Goal: Transaction & Acquisition: Purchase product/service

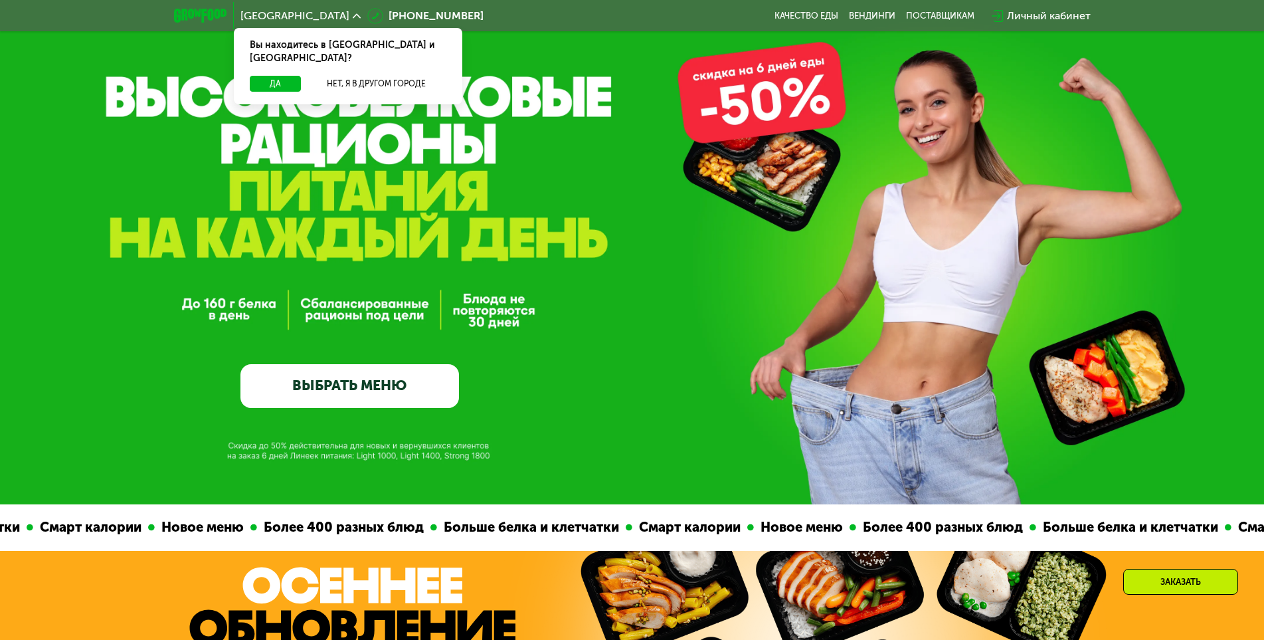
click at [480, 195] on div "GrowFood — доставка правильного питания ВЫБРАТЬ МЕНЮ" at bounding box center [632, 272] width 1264 height 272
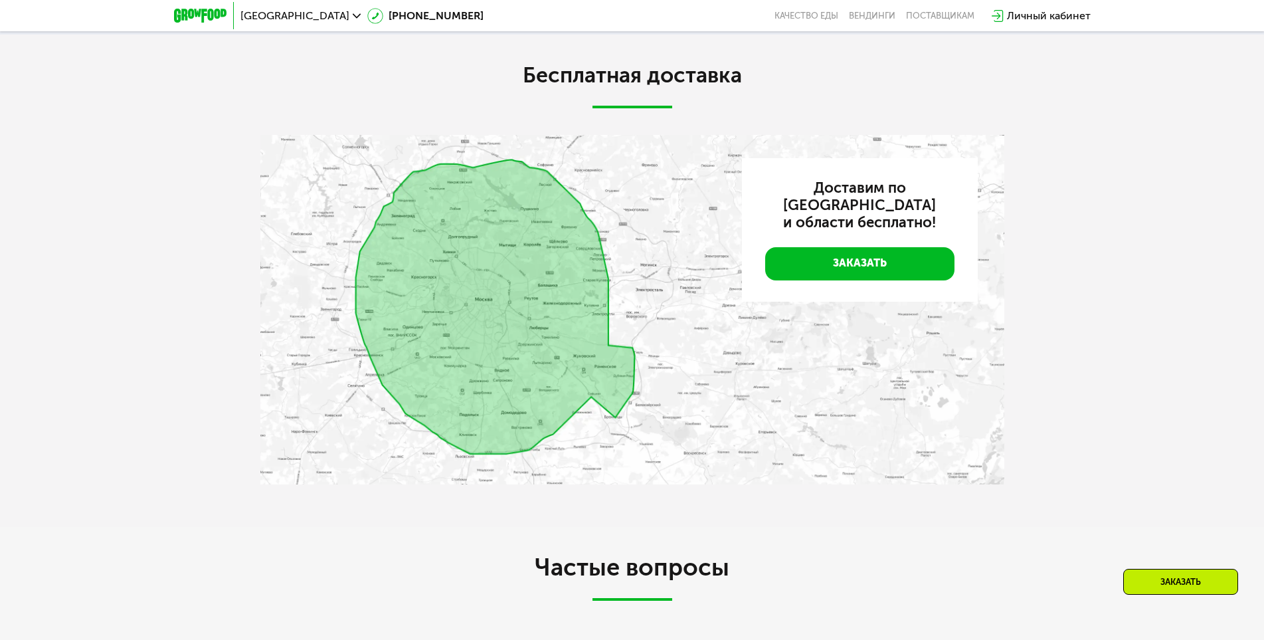
scroll to position [1661, 0]
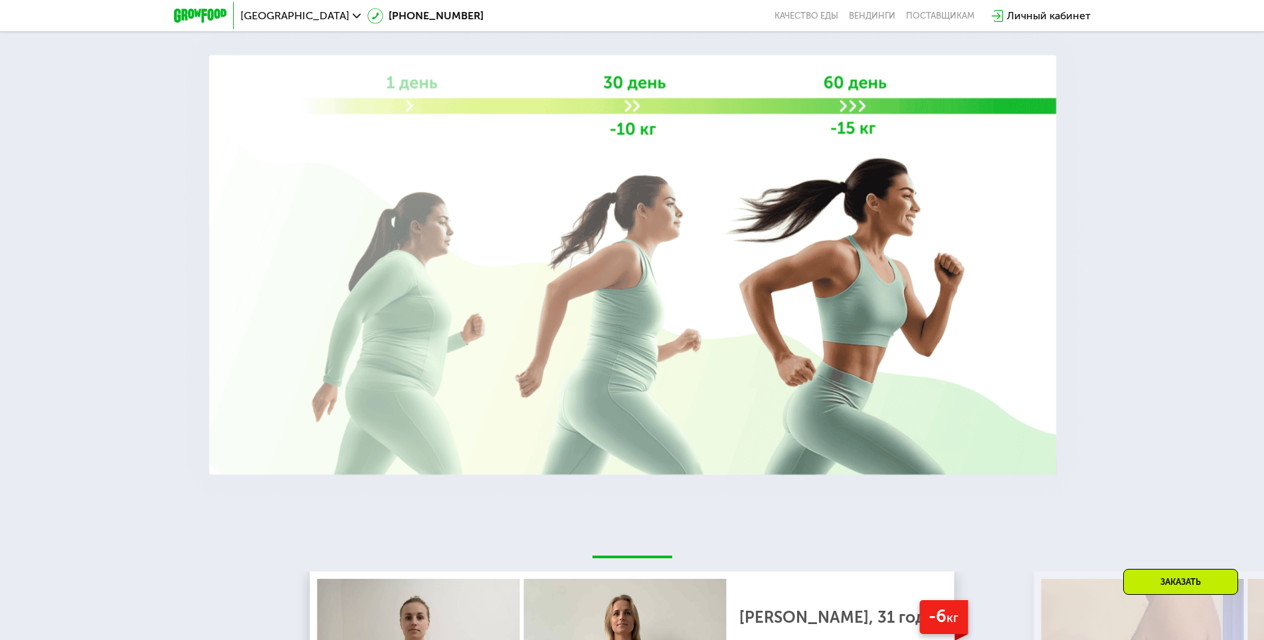
click at [810, 181] on img at bounding box center [632, 265] width 917 height 490
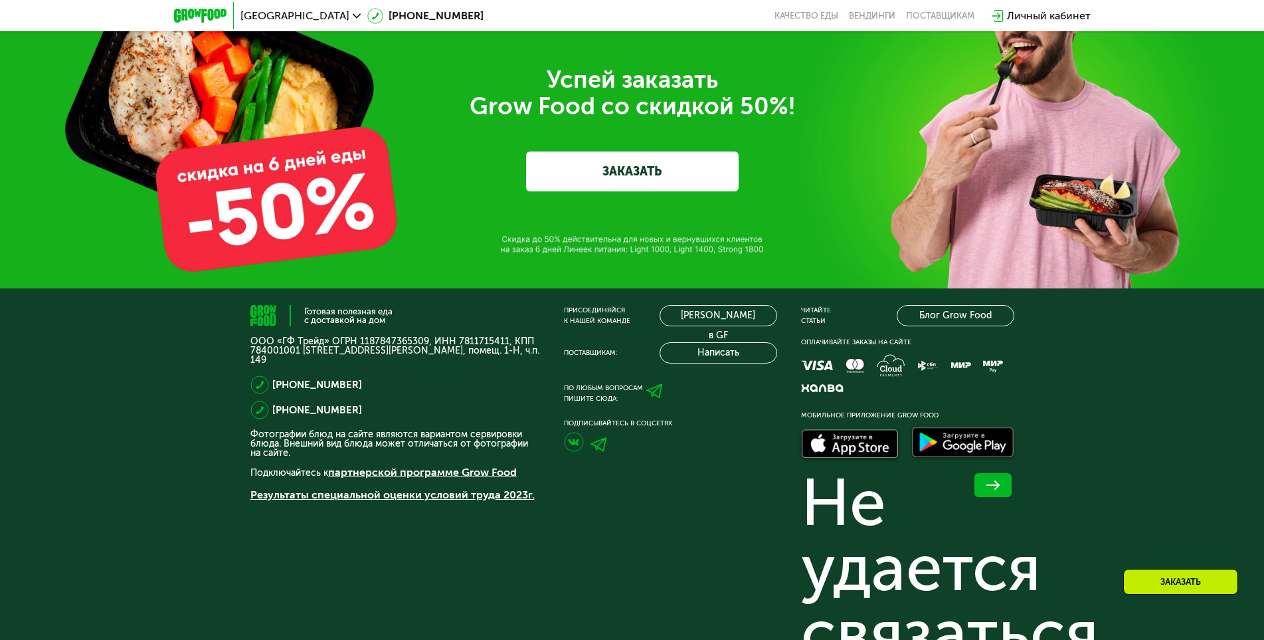
scroll to position [2818, 0]
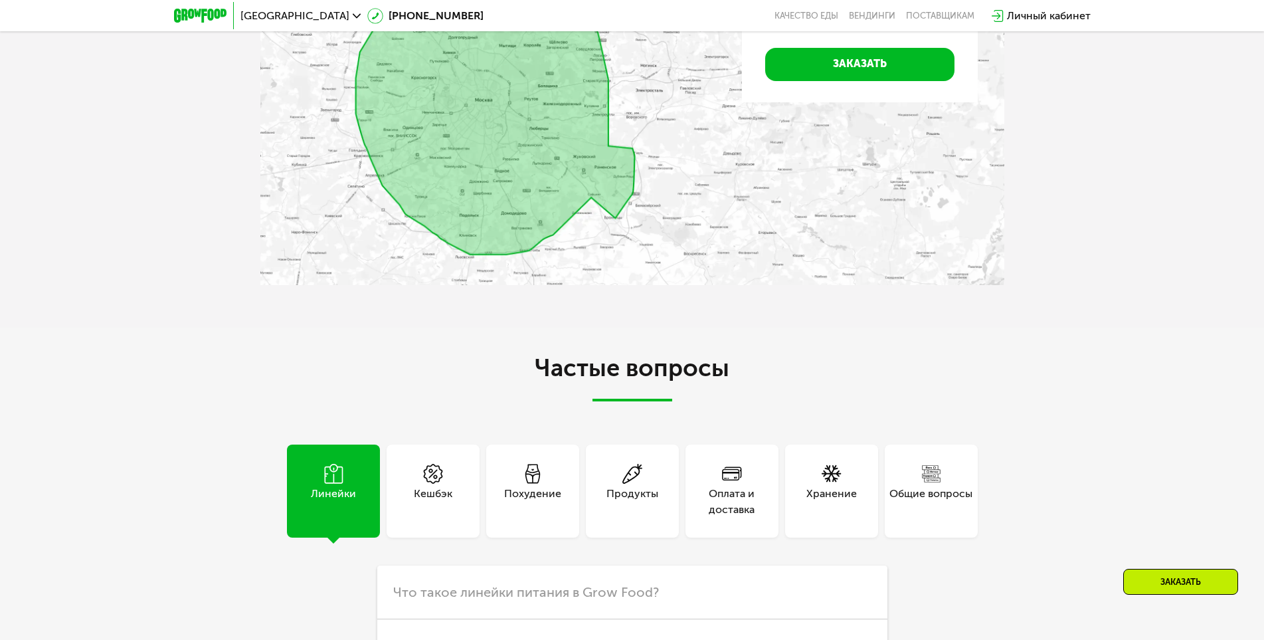
click at [843, 61] on link "Заказать" at bounding box center [859, 64] width 189 height 33
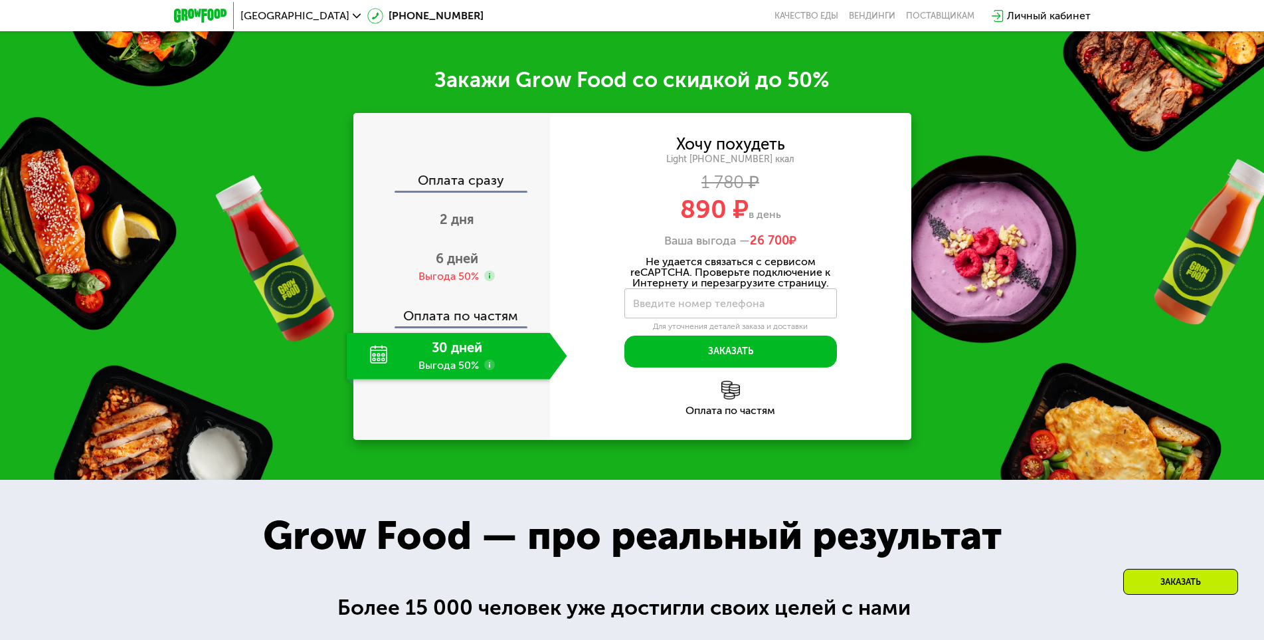
scroll to position [1119, 0]
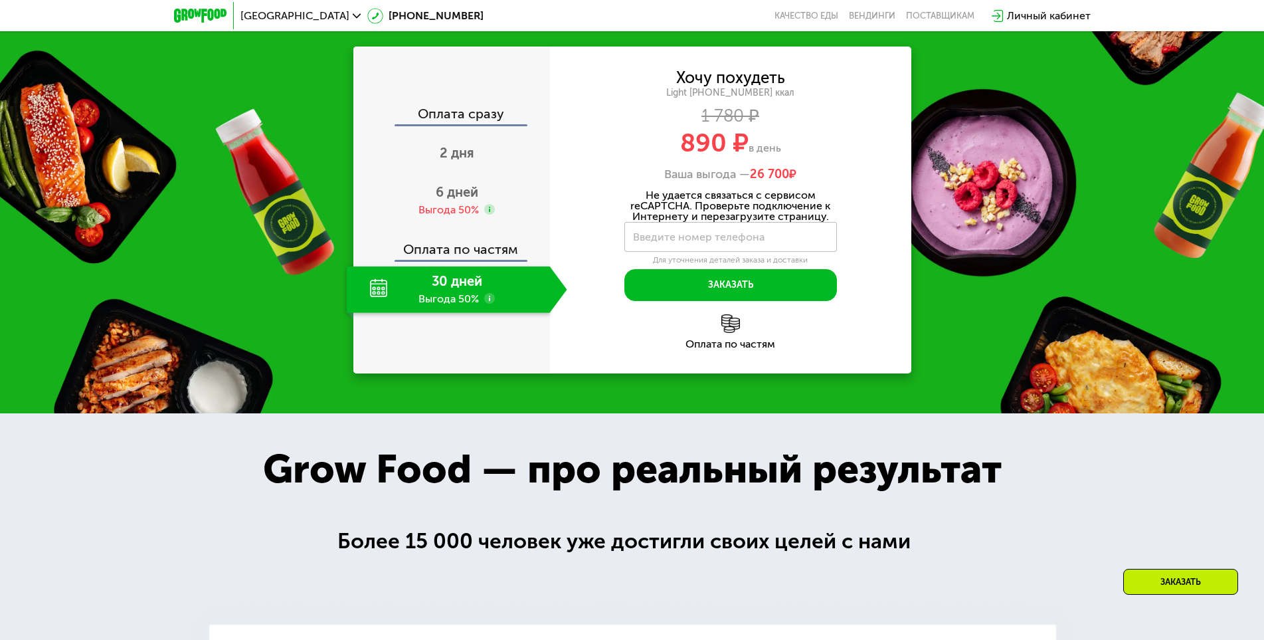
click at [844, 62] on div "Хочу похудеть Light [PHONE_NUMBER] ккал 1 780 ₽ 890 ₽ в день Ваша выгода — 26 7…" at bounding box center [730, 209] width 361 height 327
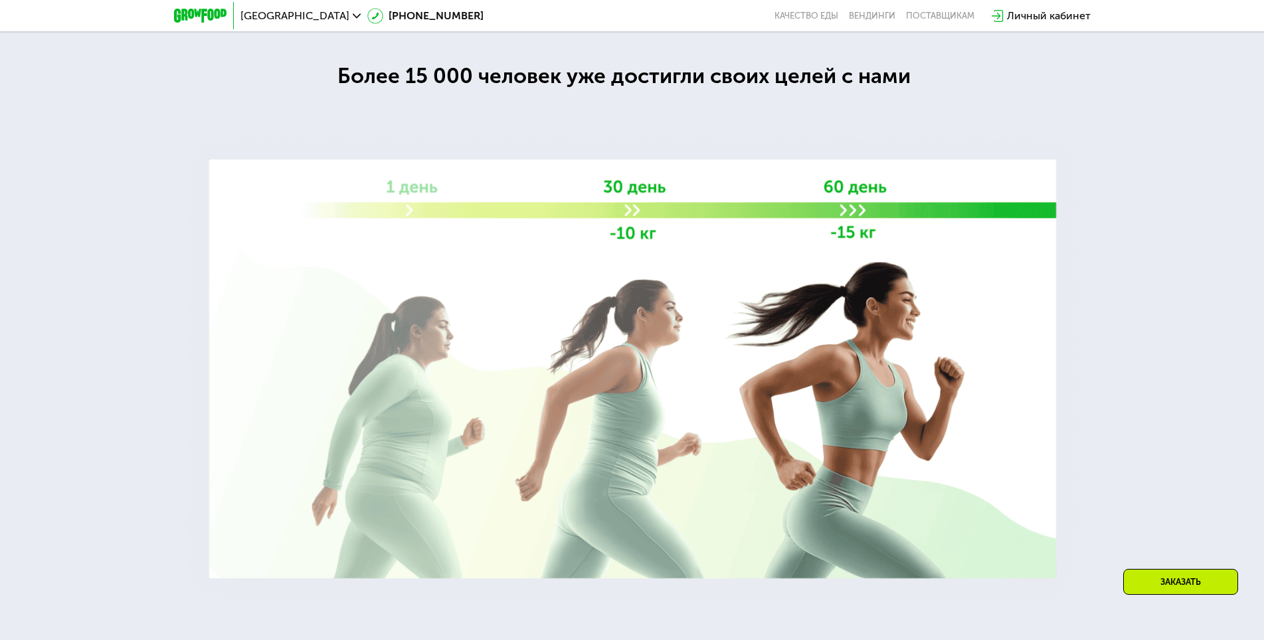
click at [844, 62] on div at bounding box center [632, 274] width 1264 height 653
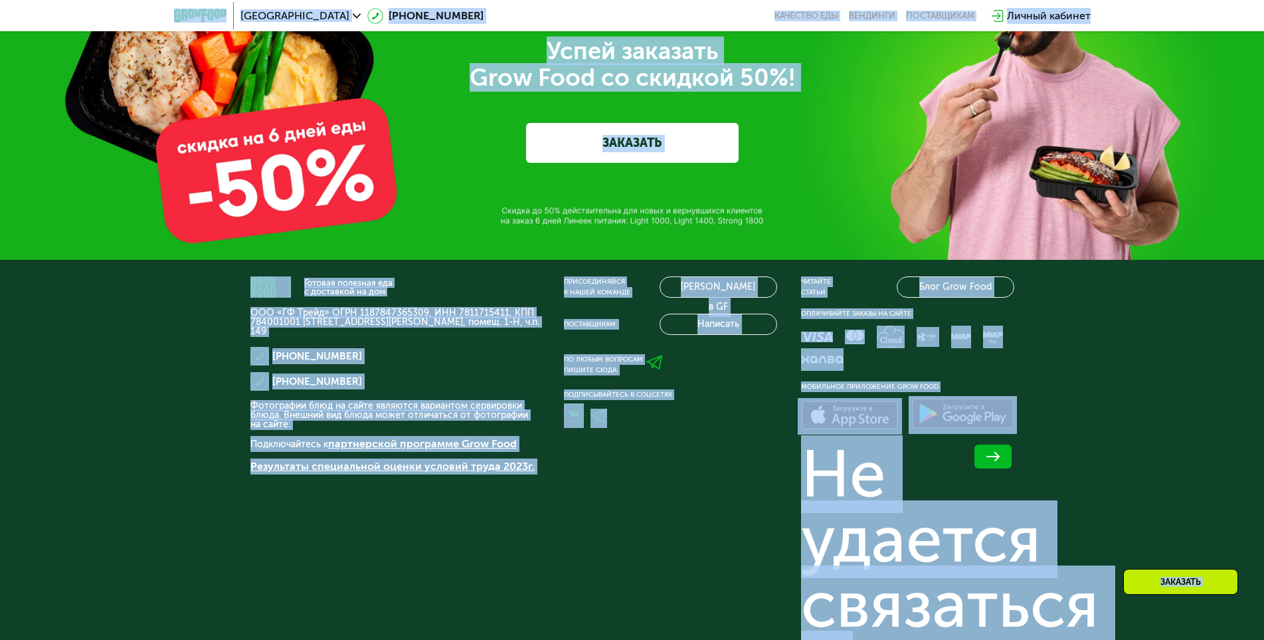
scroll to position [4635, 0]
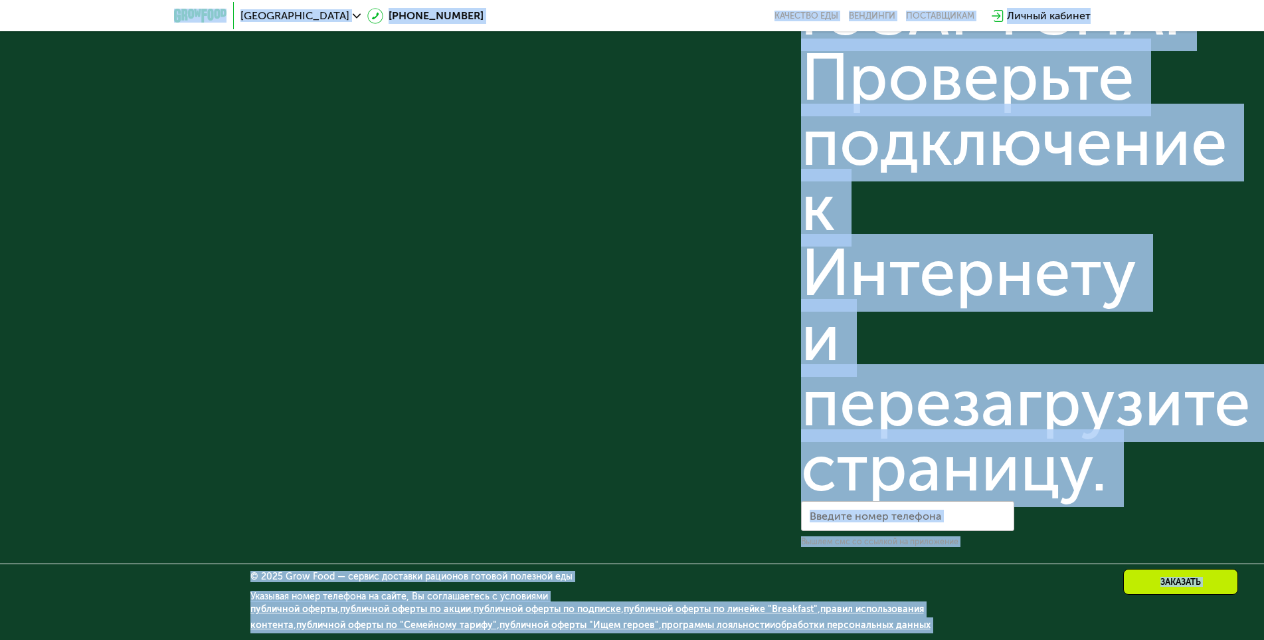
click at [575, 608] on link "публичной оферты по подписке" at bounding box center [547, 608] width 147 height 11
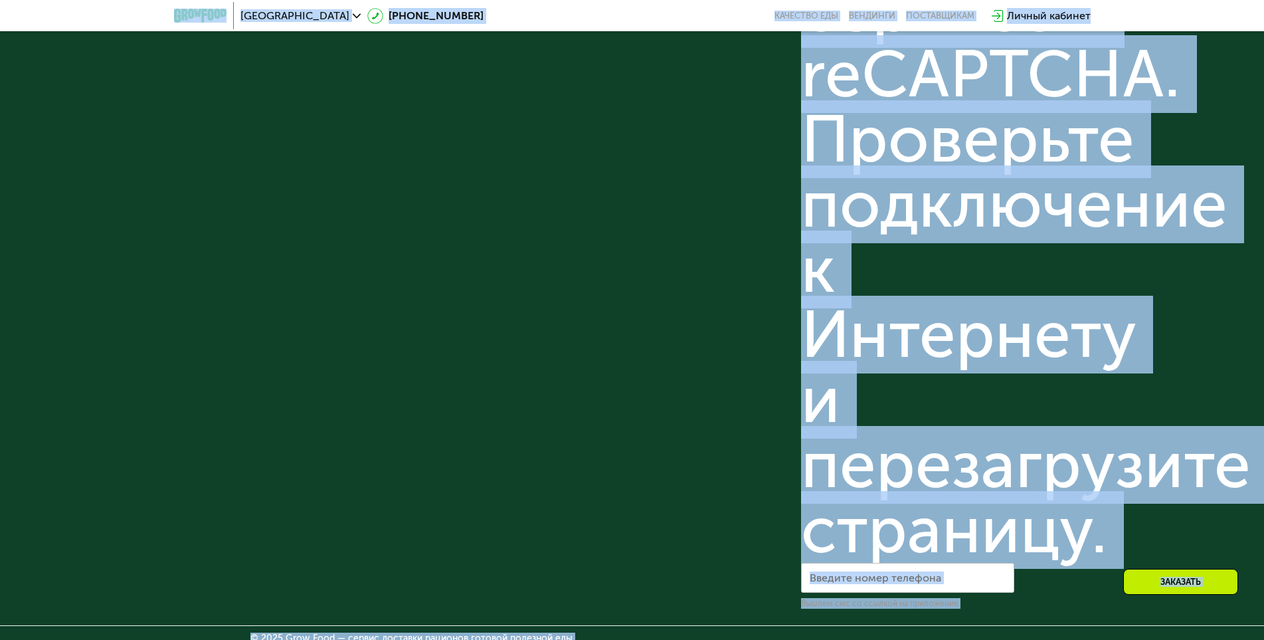
scroll to position [4170, 0]
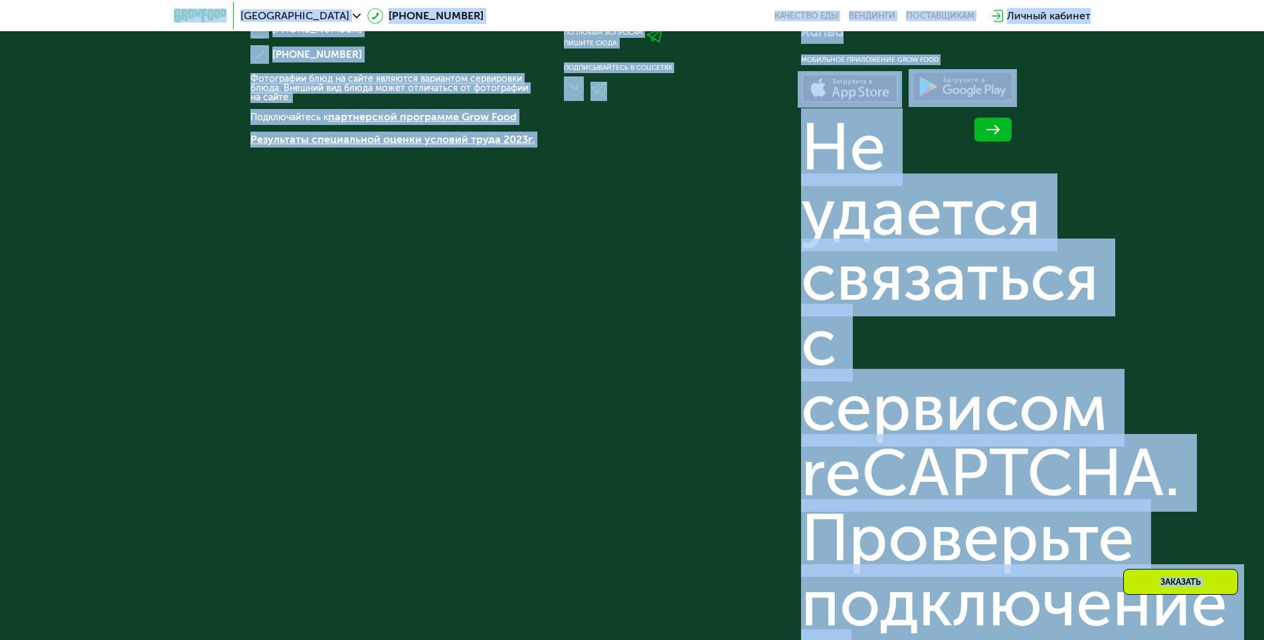
click at [373, 251] on div "Готовая полезная еда с доставкой на дом ООО «ГФ Трейд» ОГРН 1187847365309, ИНН …" at bounding box center [395, 479] width 290 height 1058
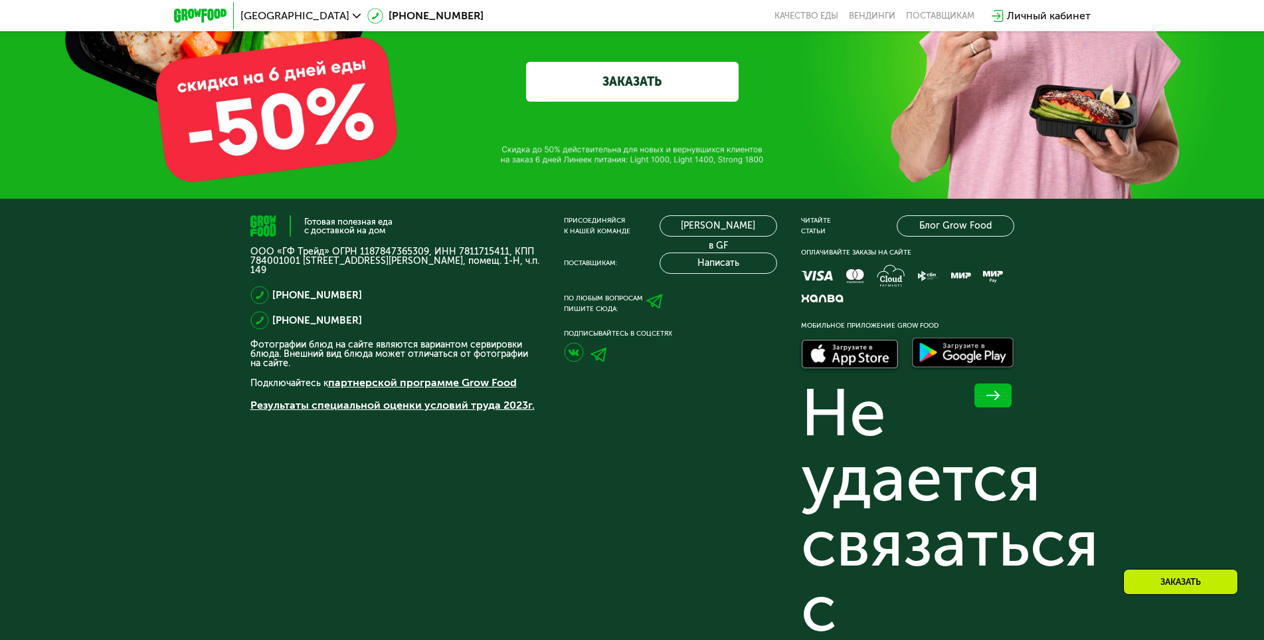
scroll to position [4635, 0]
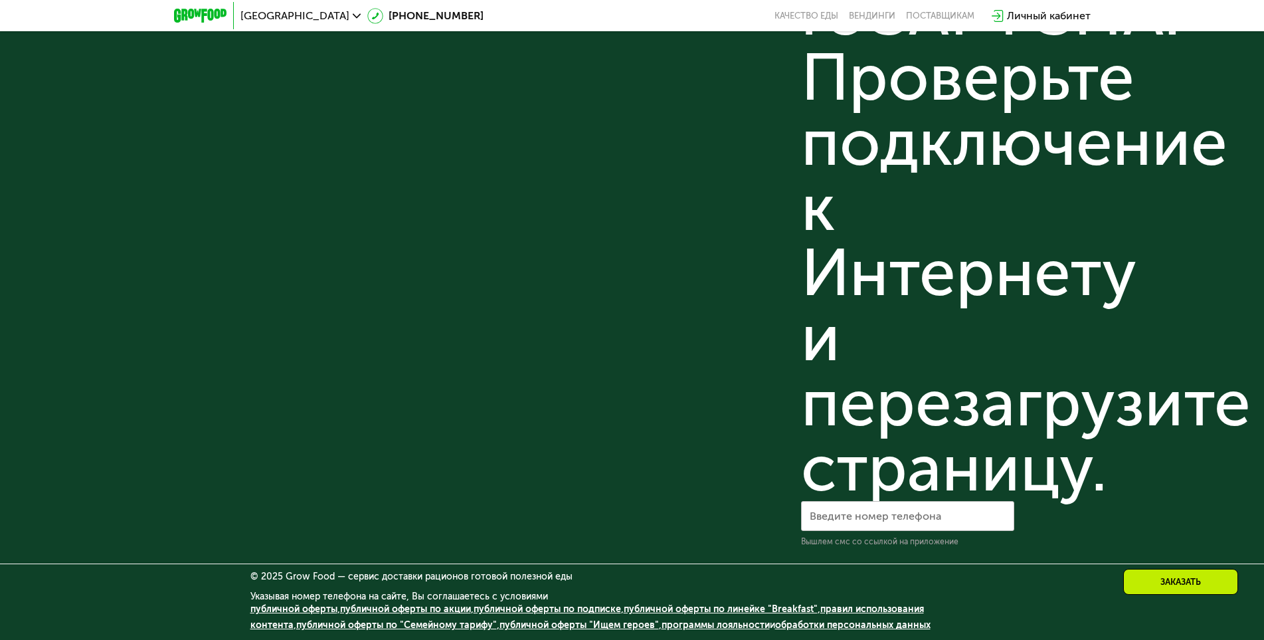
click at [382, 628] on link "публичной оферты по "Семейному тарифу"" at bounding box center [396, 624] width 201 height 11
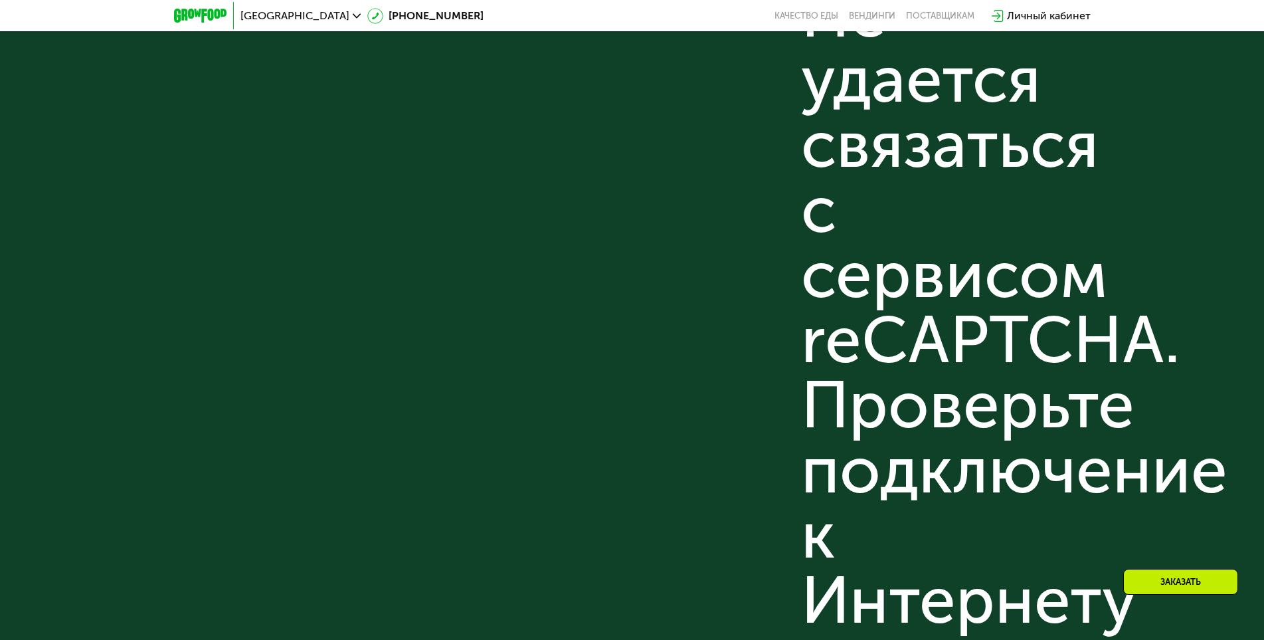
scroll to position [3505, 0]
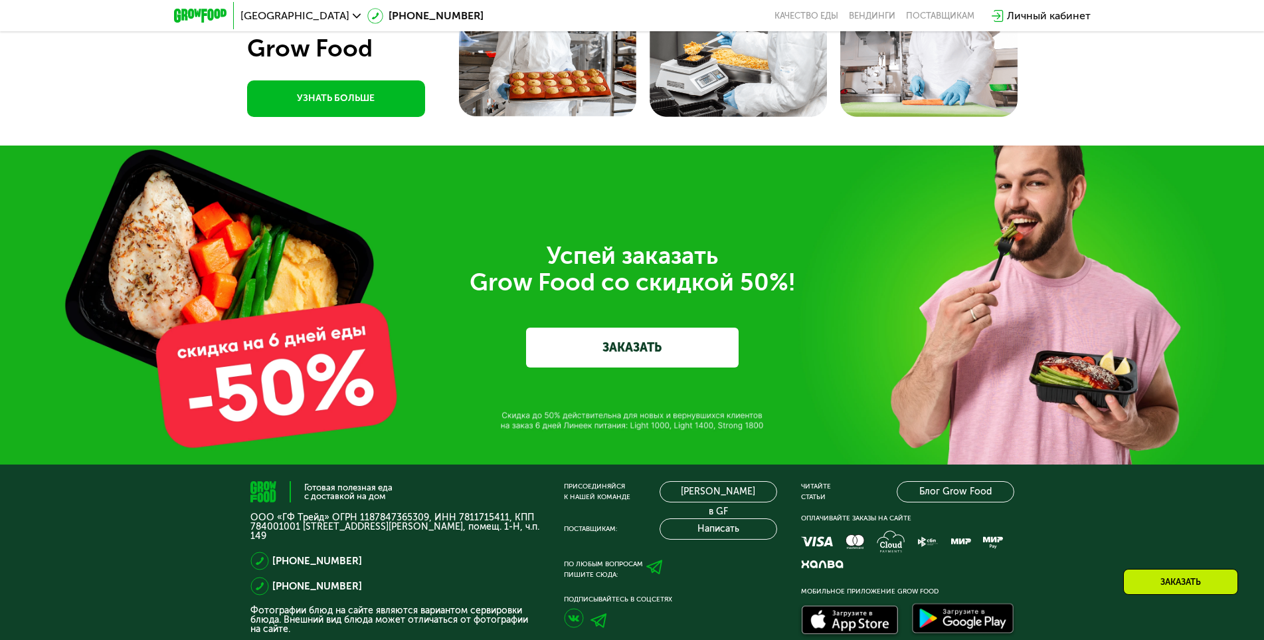
scroll to position [3639, 0]
